Goal: Navigation & Orientation: Find specific page/section

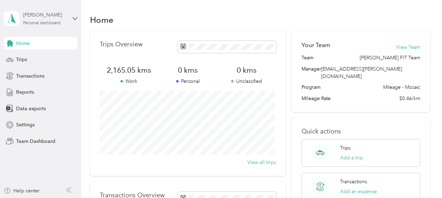
click at [50, 18] on div "[PERSON_NAME]" at bounding box center [45, 14] width 44 height 7
click at [38, 57] on div "Team dashboard" at bounding box center [29, 54] width 38 height 7
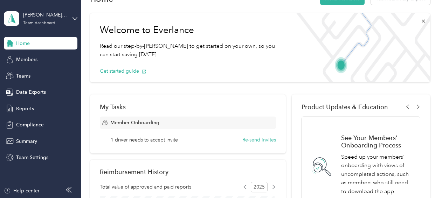
scroll to position [70, 0]
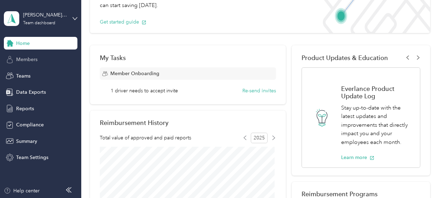
click at [24, 60] on span "Members" at bounding box center [26, 59] width 21 height 7
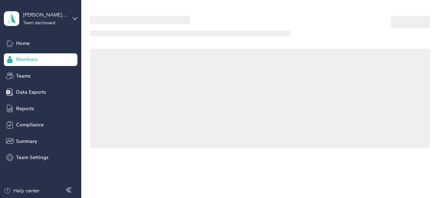
scroll to position [70, 0]
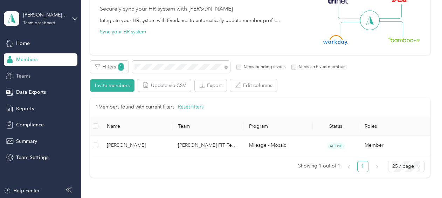
click at [23, 76] on span "Teams" at bounding box center [23, 75] width 14 height 7
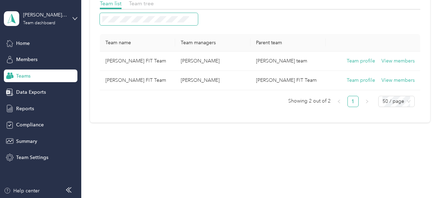
scroll to position [21, 0]
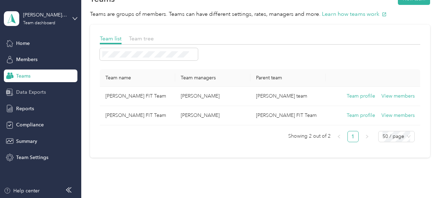
click at [25, 95] on span "Data Exports" at bounding box center [31, 91] width 30 height 7
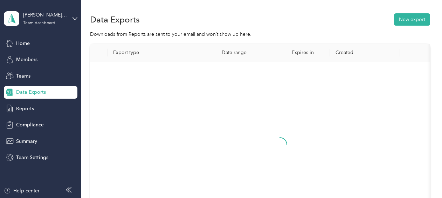
scroll to position [21, 0]
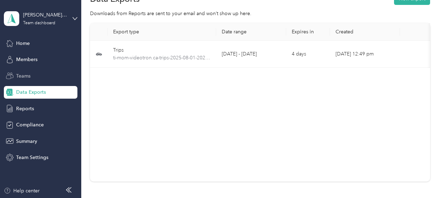
click at [18, 76] on span "Teams" at bounding box center [23, 75] width 14 height 7
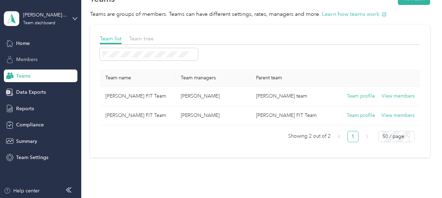
click at [21, 62] on span "Members" at bounding box center [26, 59] width 21 height 7
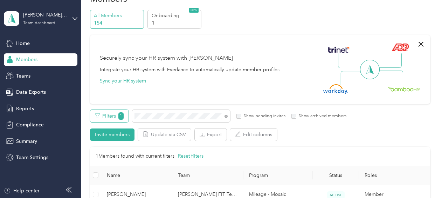
click at [120, 116] on span "1" at bounding box center [120, 115] width 5 height 7
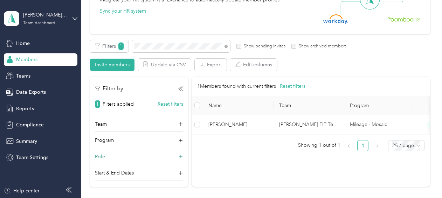
scroll to position [91, 0]
click at [159, 124] on div "Team" at bounding box center [139, 125] width 88 height 11
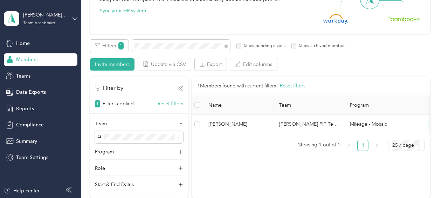
click at [178, 88] on icon at bounding box center [180, 88] width 5 height 5
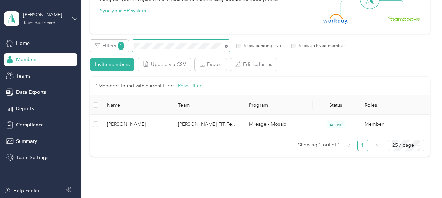
click at [227, 46] on icon at bounding box center [226, 46] width 3 height 3
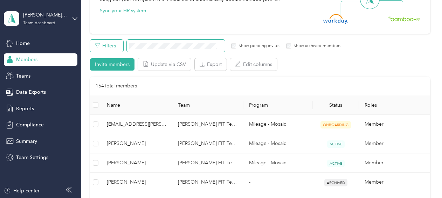
click at [106, 46] on button "Filters" at bounding box center [106, 46] width 33 height 12
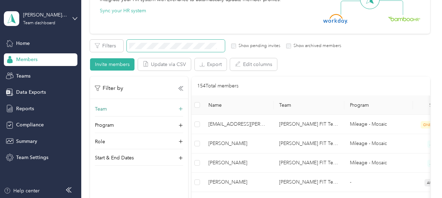
click at [179, 109] on icon at bounding box center [180, 109] width 7 height 7
click at [122, 134] on span "[PERSON_NAME] FIT Team" at bounding box center [130, 135] width 61 height 6
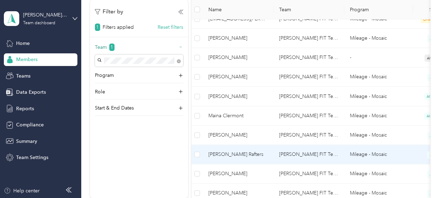
scroll to position [231, 0]
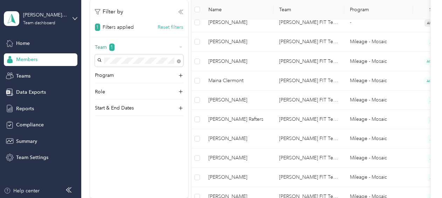
click at [182, 12] on icon at bounding box center [180, 11] width 5 height 5
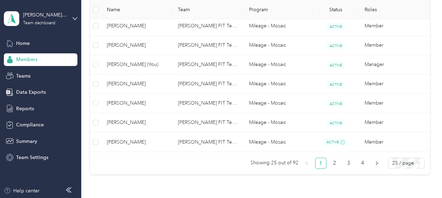
scroll to position [547, 0]
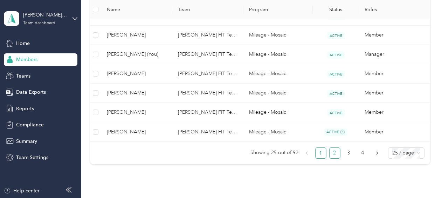
click at [336, 152] on link "2" at bounding box center [335, 153] width 11 height 11
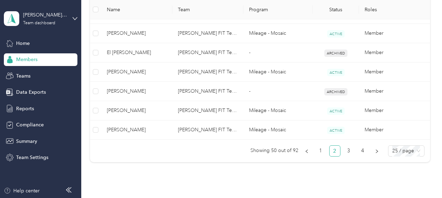
scroll to position [588, 0]
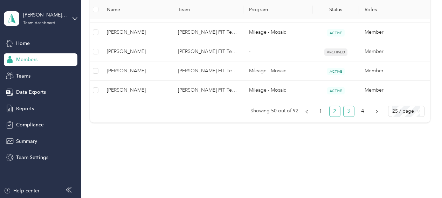
click at [351, 107] on link "3" at bounding box center [349, 111] width 11 height 11
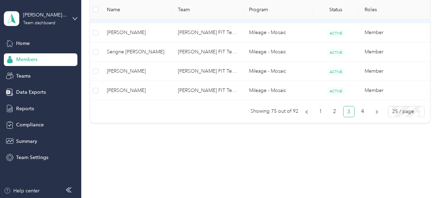
scroll to position [589, 0]
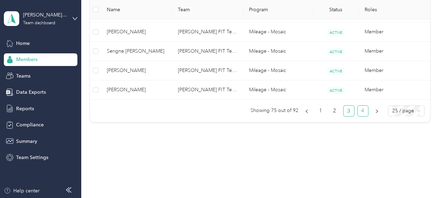
click at [361, 106] on link "4" at bounding box center [363, 111] width 11 height 11
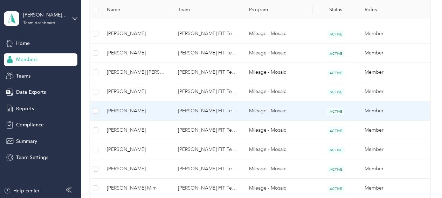
scroll to position [365, 0]
